Goal: Check status

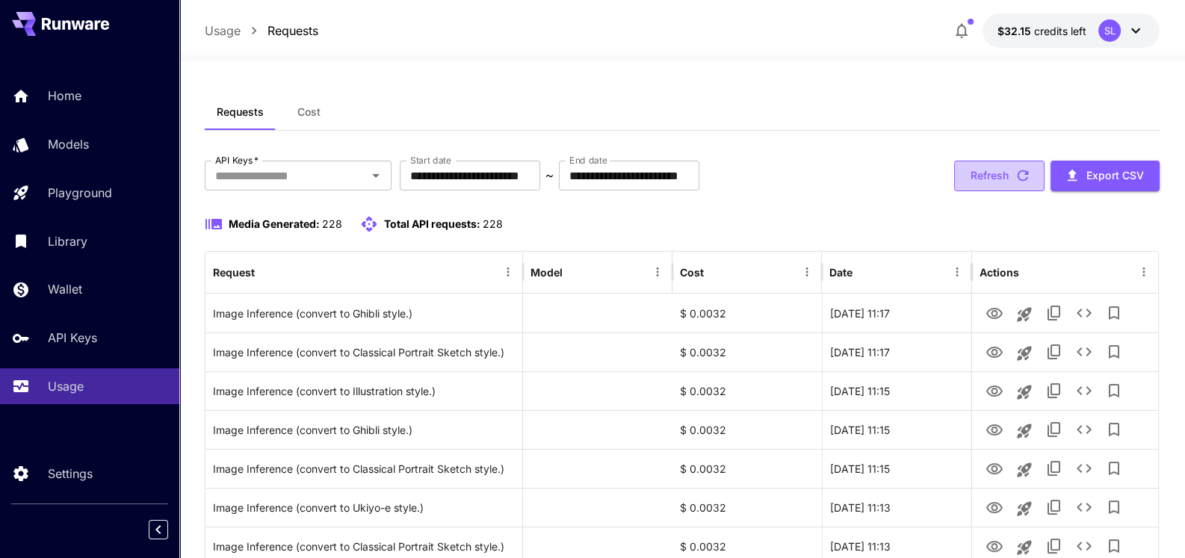
click at [1011, 171] on button "Refresh" at bounding box center [999, 176] width 90 height 31
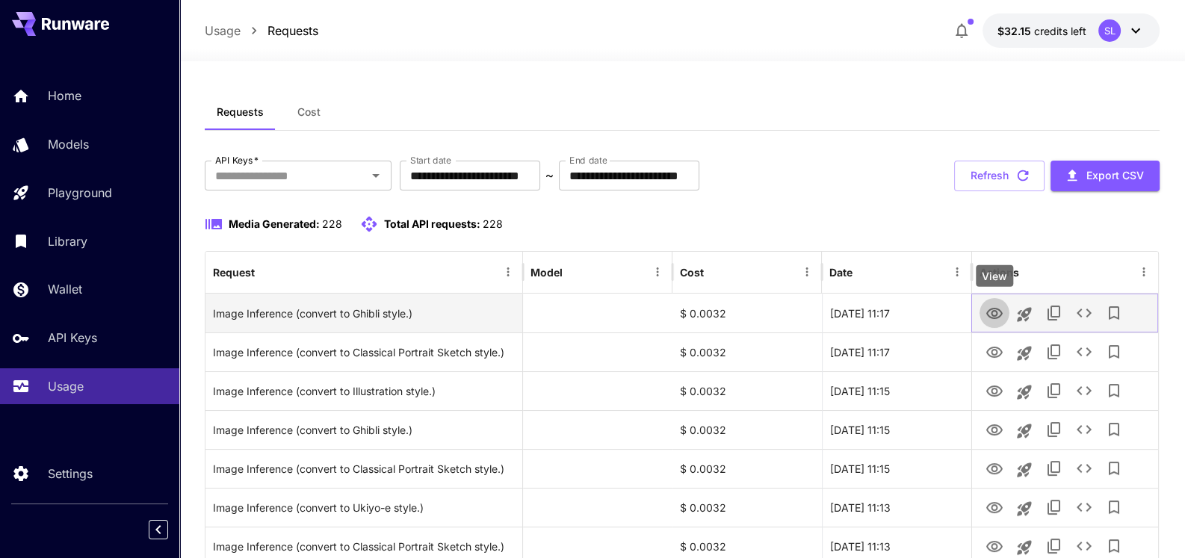
click at [1000, 317] on icon "View" at bounding box center [995, 314] width 18 height 18
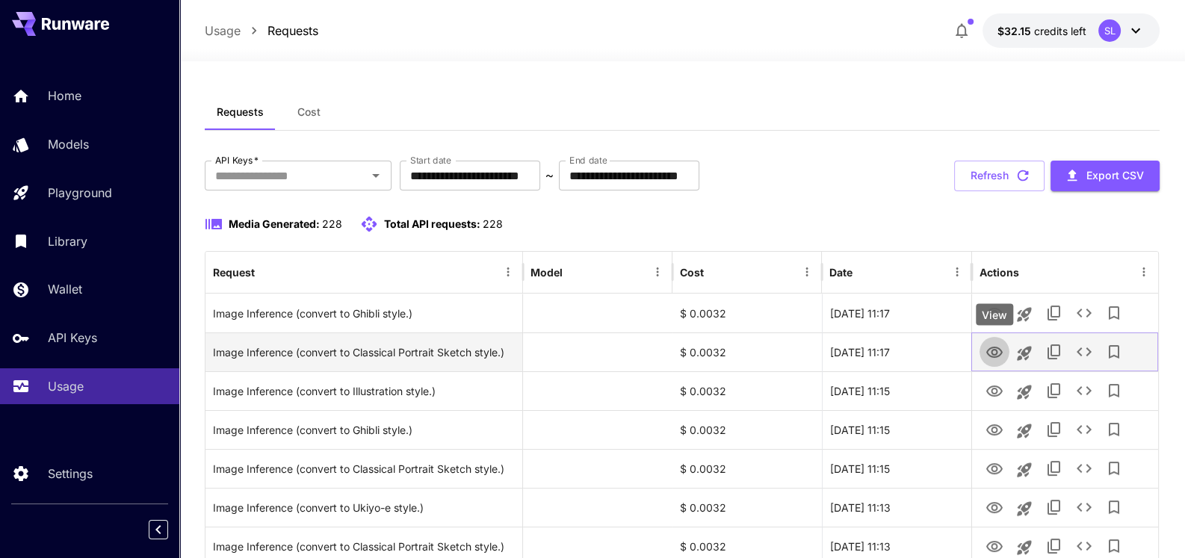
click at [990, 350] on icon "View" at bounding box center [995, 353] width 18 height 18
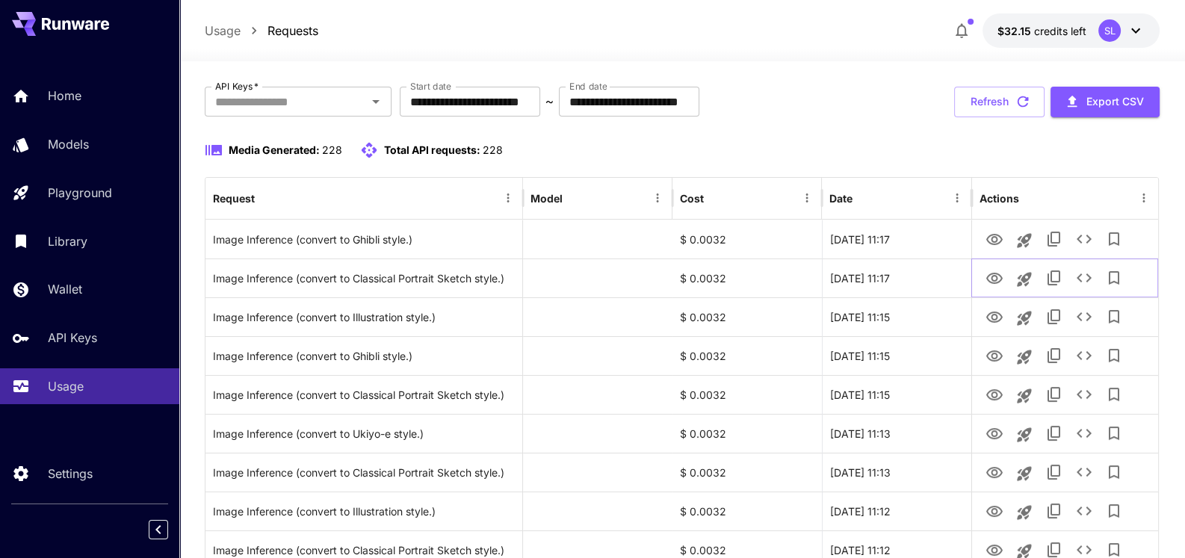
scroll to position [149, 0]
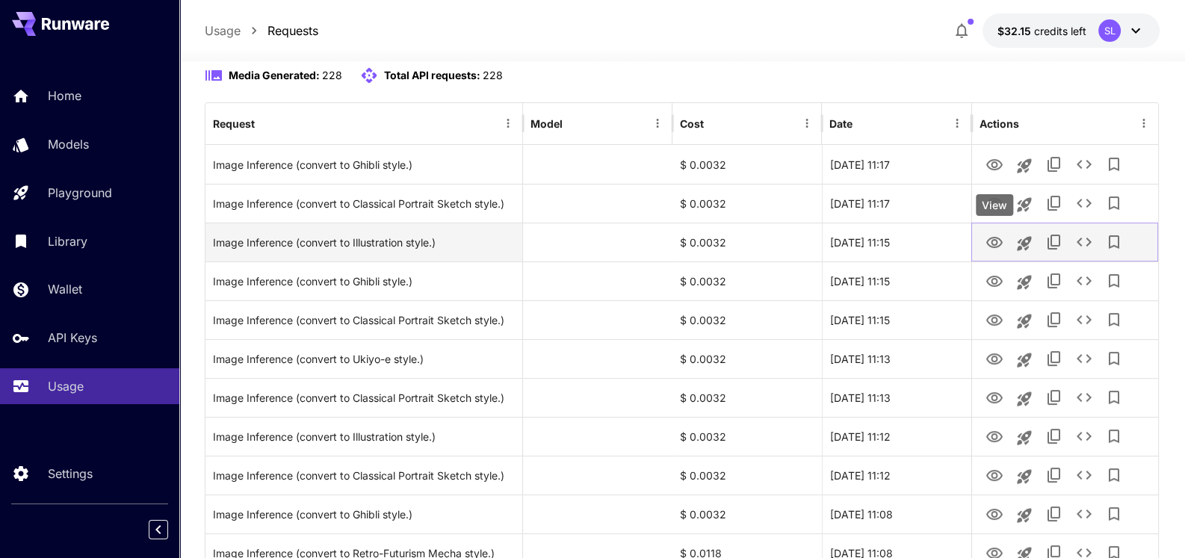
click at [992, 244] on icon "View" at bounding box center [995, 243] width 18 height 18
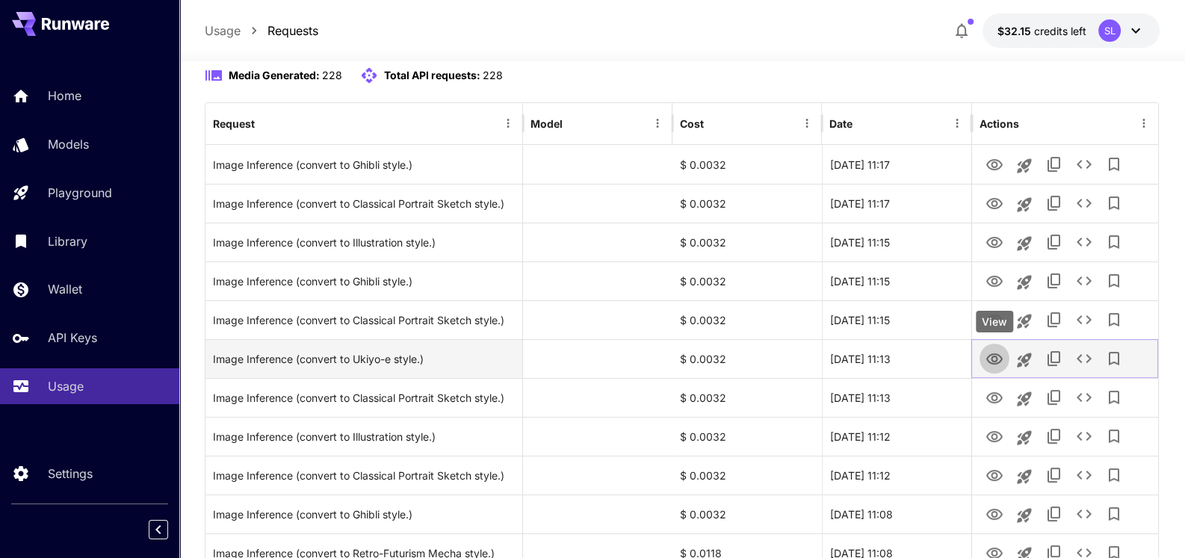
click at [993, 359] on icon "View" at bounding box center [994, 358] width 16 height 11
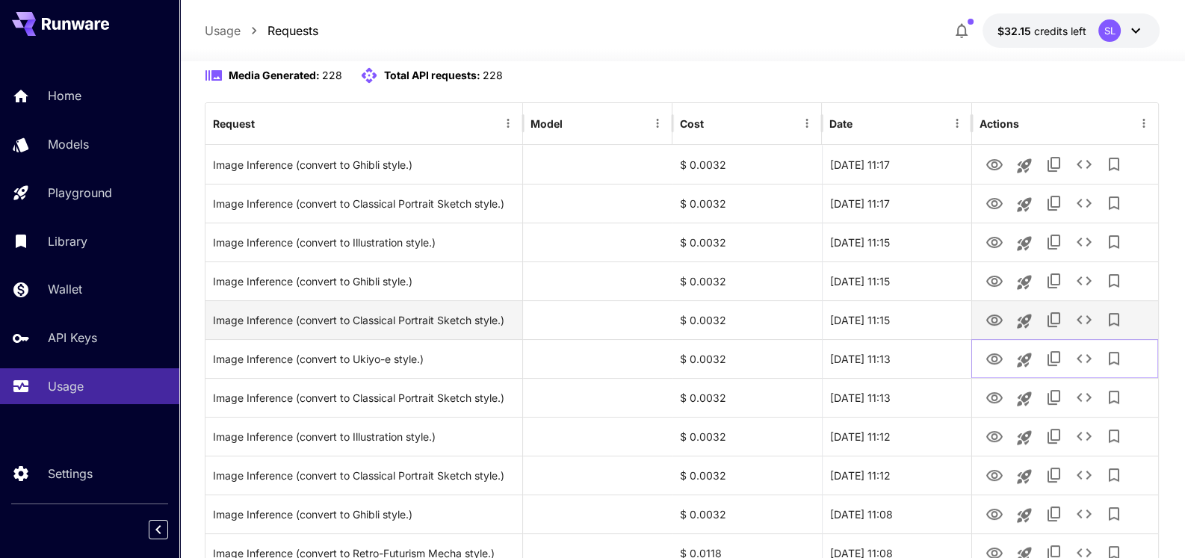
scroll to position [298, 0]
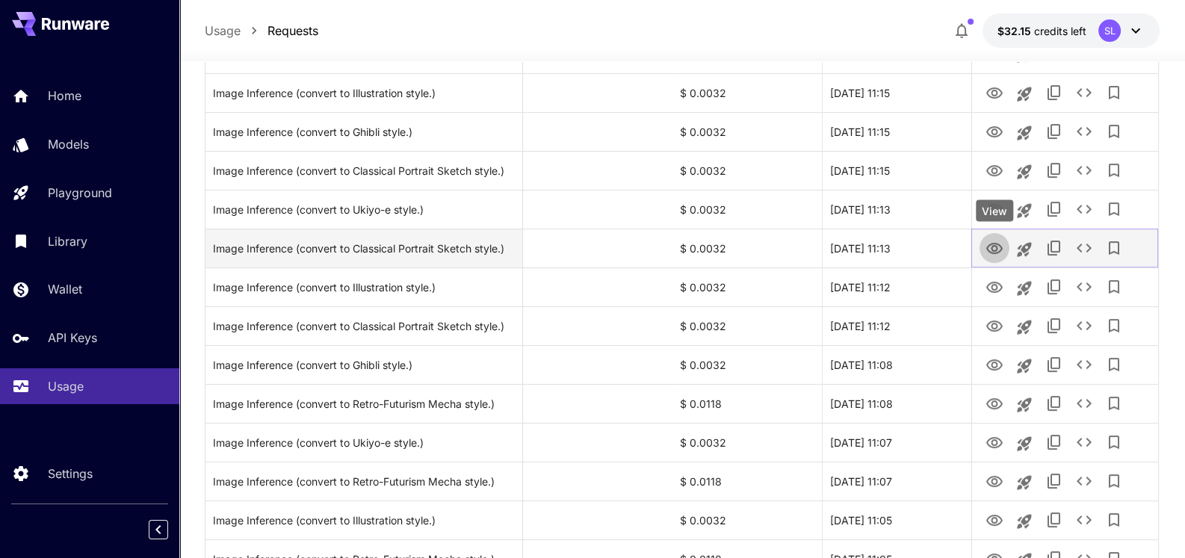
click at [992, 246] on icon "View" at bounding box center [994, 248] width 16 height 11
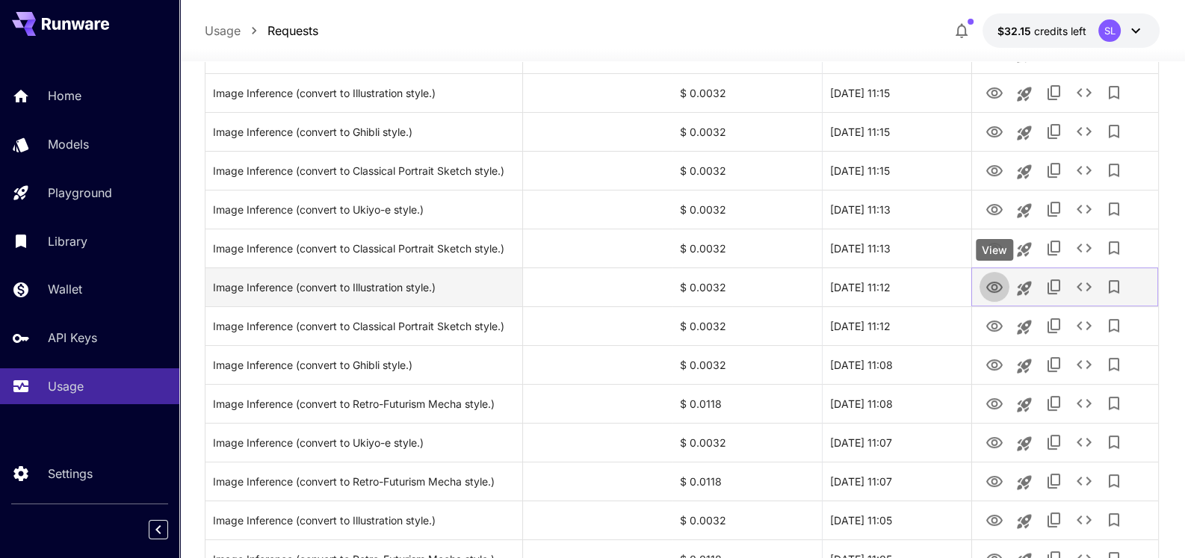
click at [990, 284] on icon "View" at bounding box center [995, 288] width 18 height 18
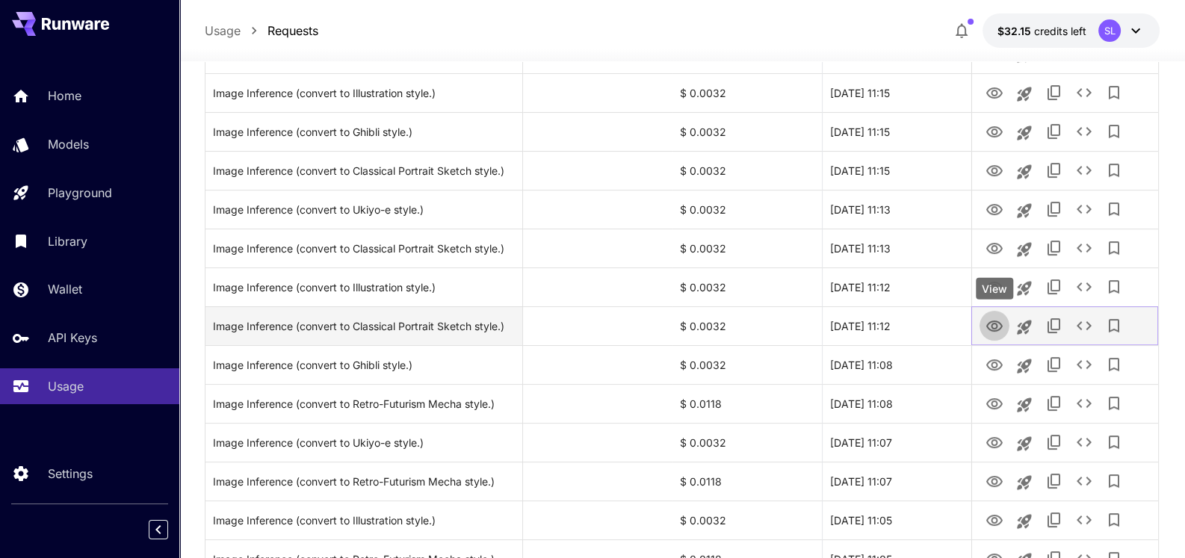
click at [997, 327] on icon "View" at bounding box center [994, 326] width 16 height 11
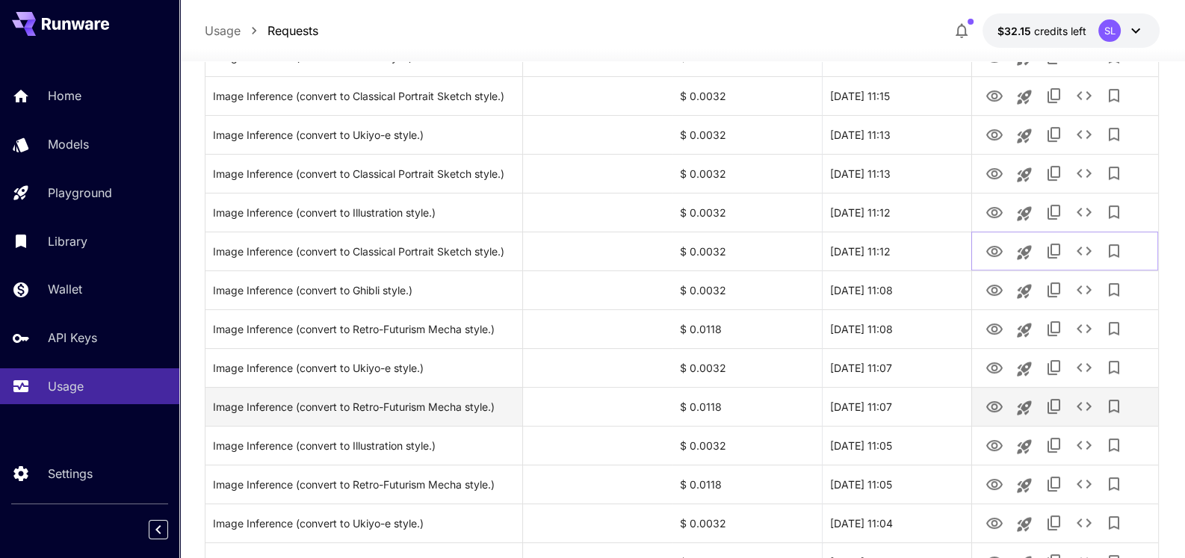
scroll to position [448, 0]
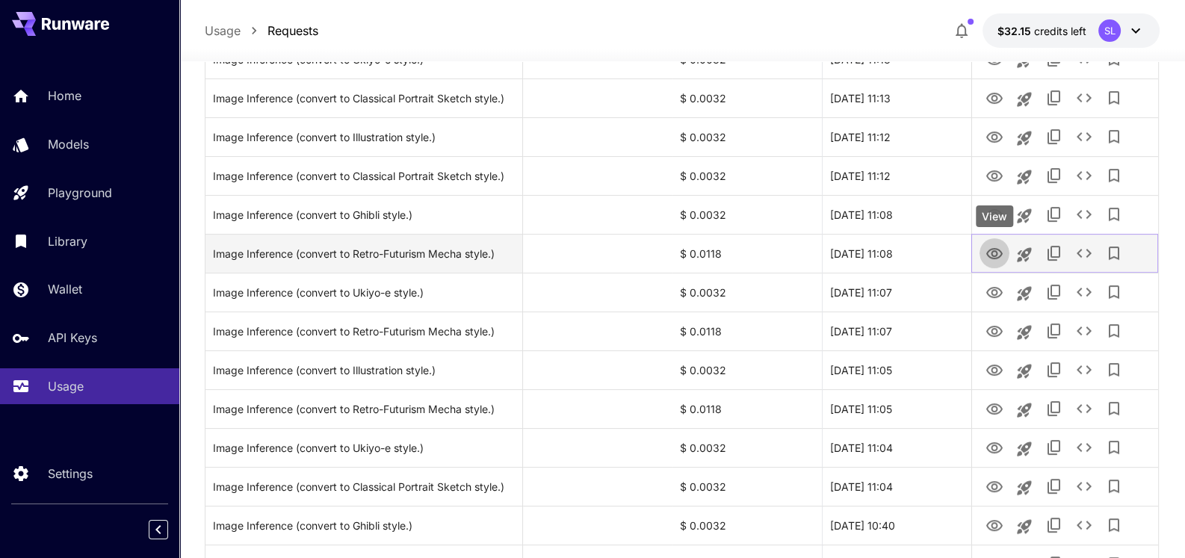
click at [992, 251] on icon "View" at bounding box center [994, 253] width 16 height 11
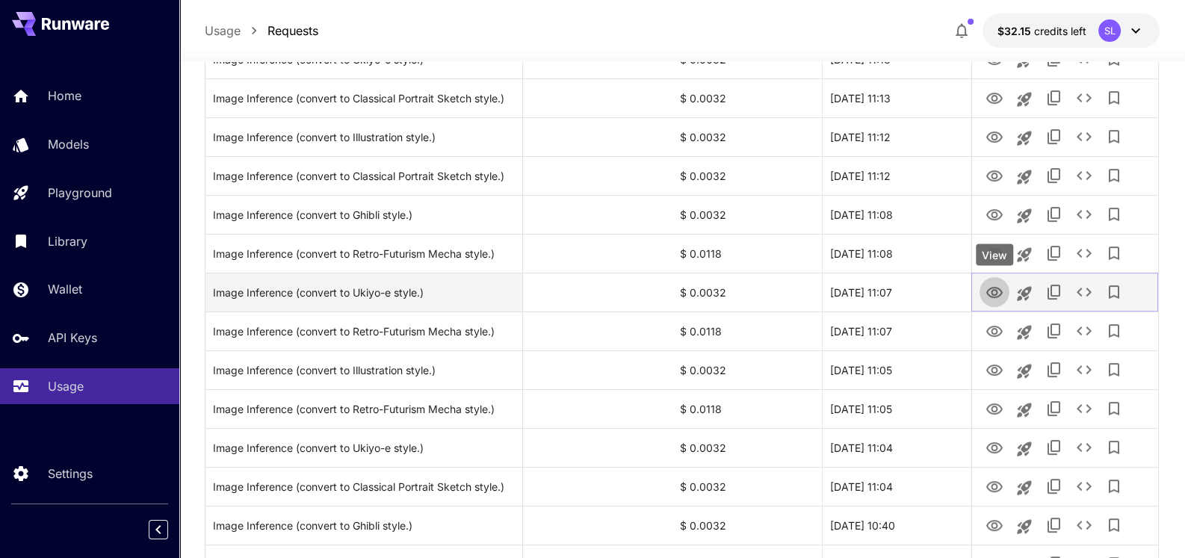
click at [992, 297] on icon "View" at bounding box center [994, 292] width 16 height 11
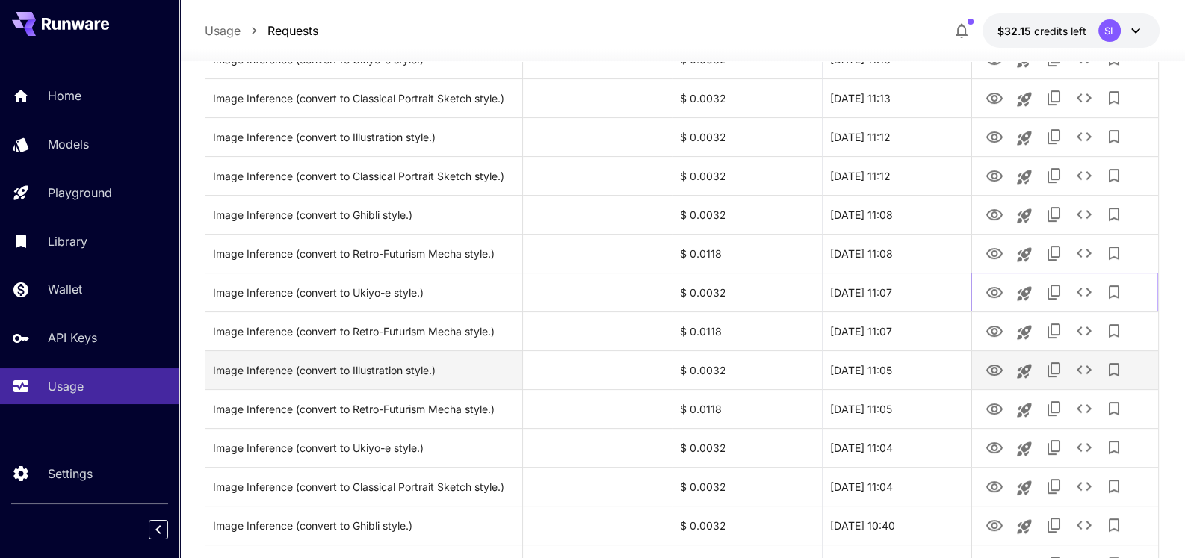
scroll to position [597, 0]
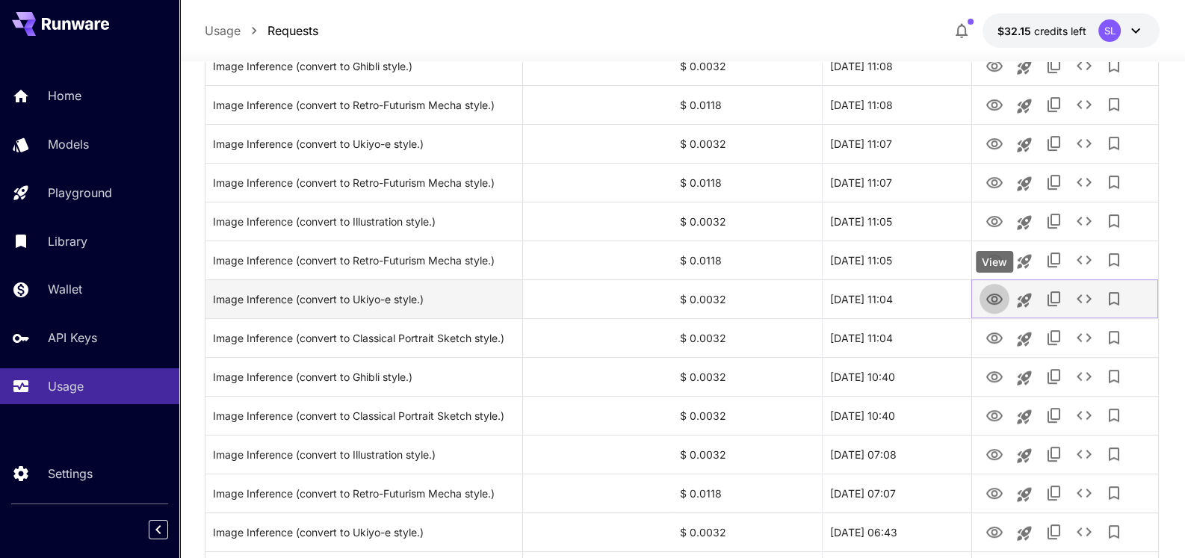
click at [994, 294] on icon "View" at bounding box center [994, 299] width 16 height 11
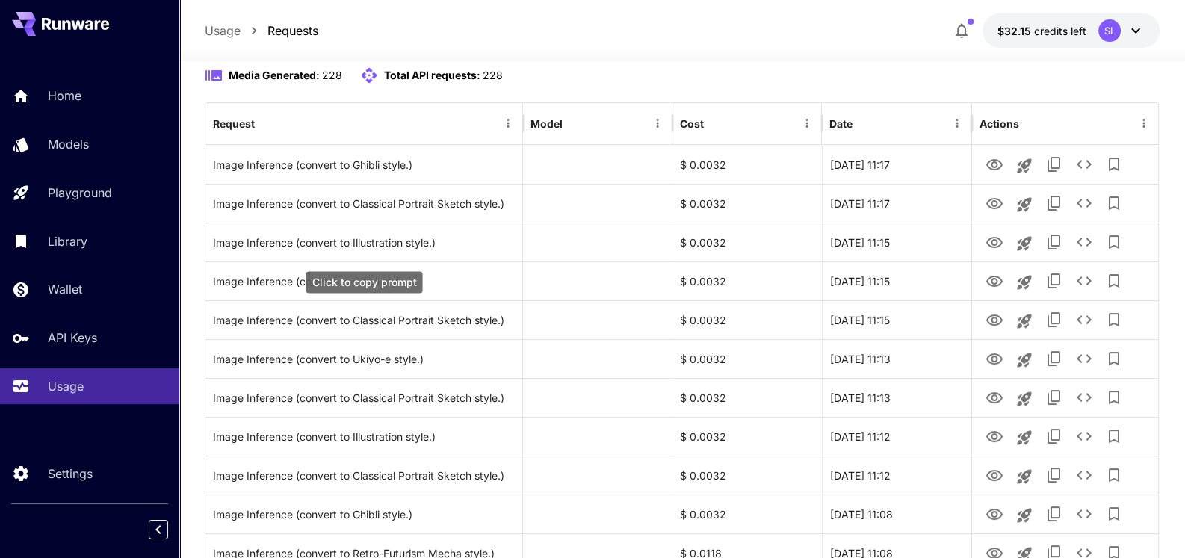
scroll to position [0, 0]
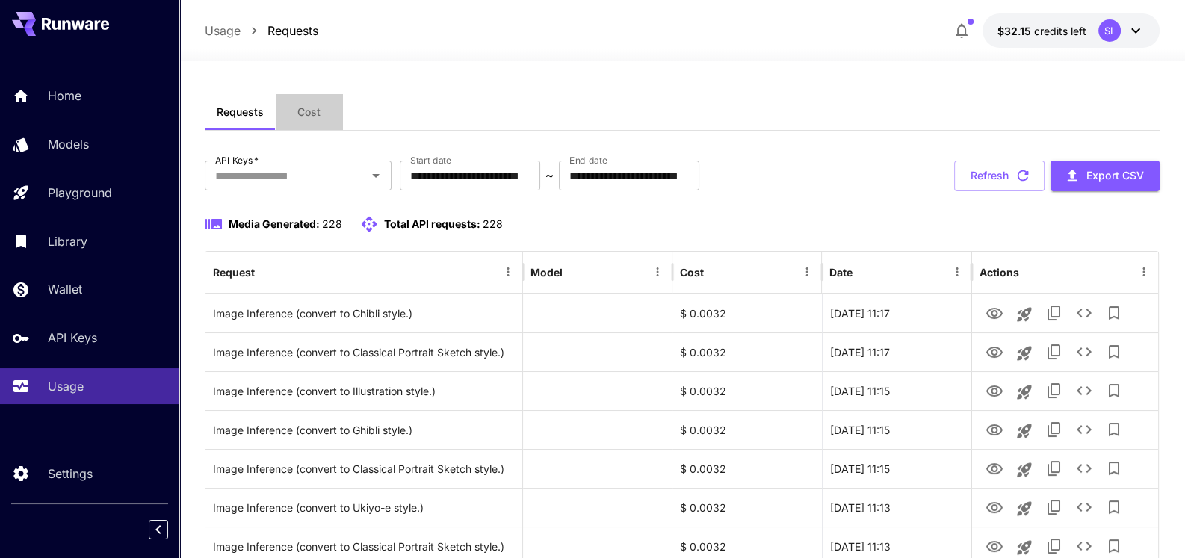
click at [321, 107] on button "Cost" at bounding box center [309, 112] width 67 height 36
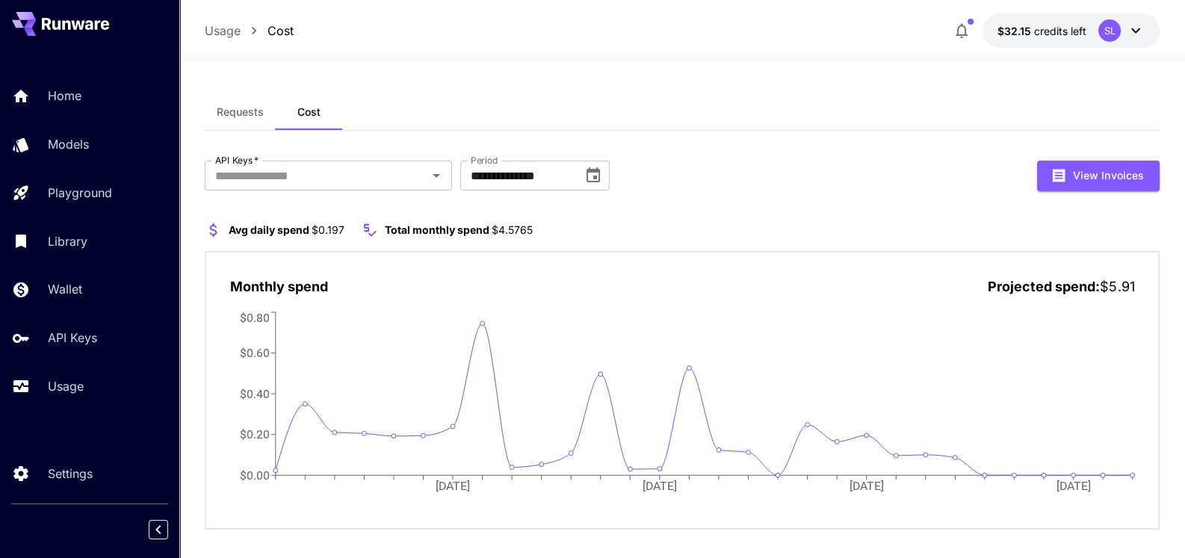
click at [785, 238] on div "Avg daily spend $0.197 Total monthly spend $4.5765 Monthly spend Projected spen…" at bounding box center [683, 375] width 956 height 309
